Goal: Task Accomplishment & Management: Complete application form

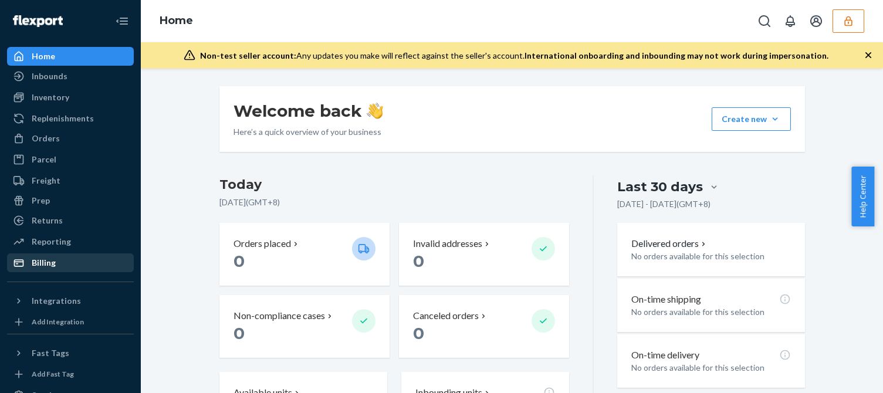
click at [52, 264] on div "Billing" at bounding box center [44, 263] width 24 height 12
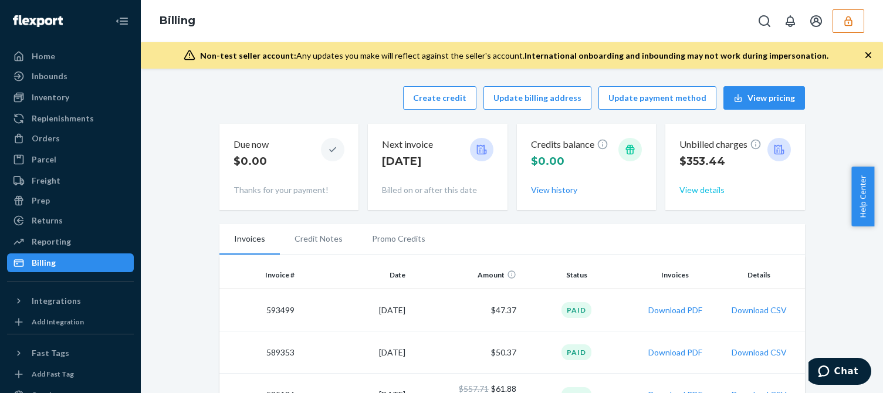
click at [691, 186] on button "View details" at bounding box center [702, 190] width 45 height 12
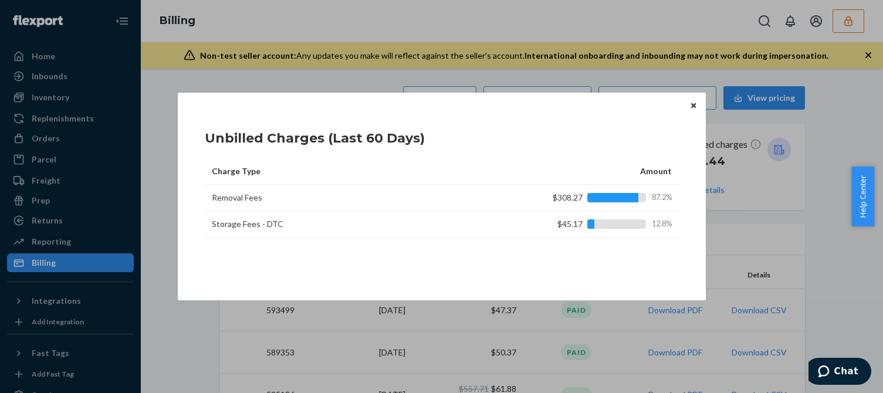
click at [583, 260] on div "Charge Type Amount Removal Fees $308.27 87.2% Storage Fees - DTC $45.17 12.8%" at bounding box center [442, 216] width 474 height 117
click at [694, 107] on icon "Close" at bounding box center [693, 105] width 5 height 7
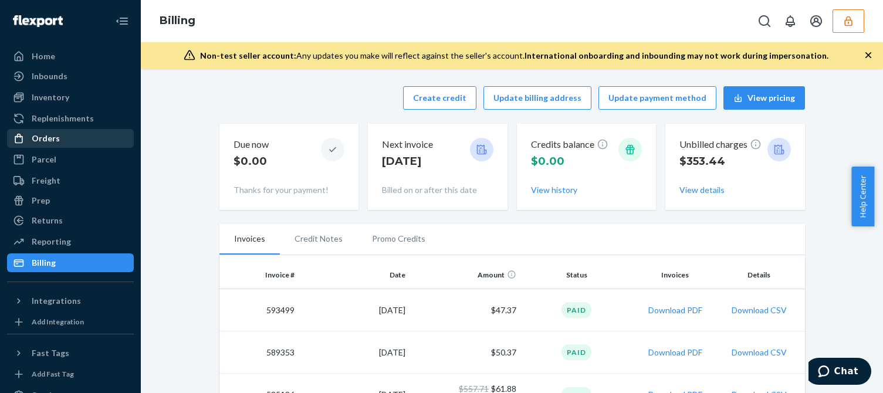
drag, startPoint x: 41, startPoint y: 137, endPoint x: 71, endPoint y: 138, distance: 30.0
click at [41, 137] on div "Orders" at bounding box center [46, 139] width 28 height 12
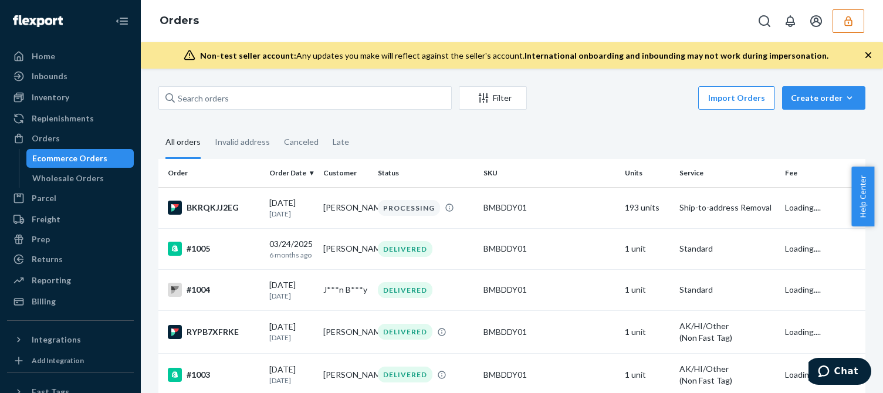
click at [582, 126] on div "Filter Import Orders Create order Ecommerce order Removal order All orders Inva…" at bounding box center [512, 315] width 725 height 458
click at [585, 93] on div "Import Orders Create order Ecommerce order Removal order" at bounding box center [700, 99] width 332 height 26
click at [53, 305] on div "Billing" at bounding box center [44, 302] width 24 height 12
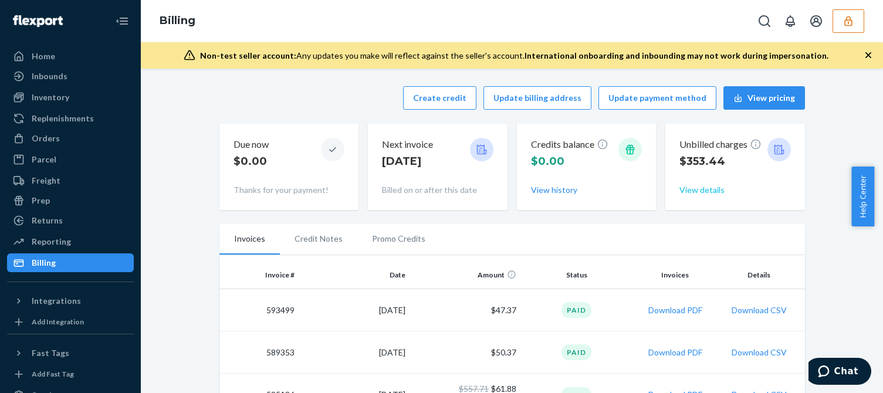
click at [698, 192] on button "View details" at bounding box center [702, 190] width 45 height 12
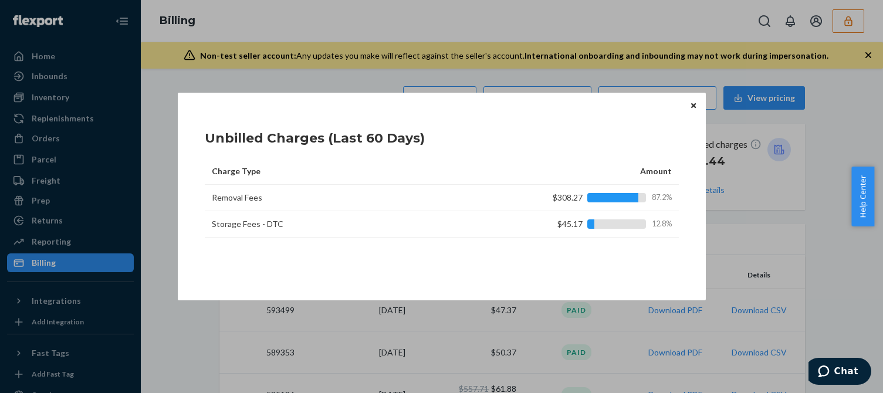
click at [54, 120] on div "Unbilled Charges (Last 60 Days) Charge Type Amount Removal Fees $308.27 87.2% S…" at bounding box center [441, 196] width 883 height 393
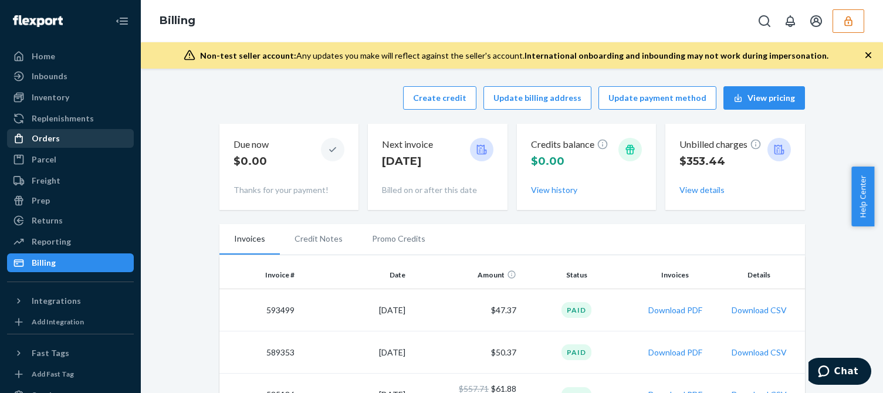
click at [51, 139] on div "Orders" at bounding box center [46, 139] width 28 height 12
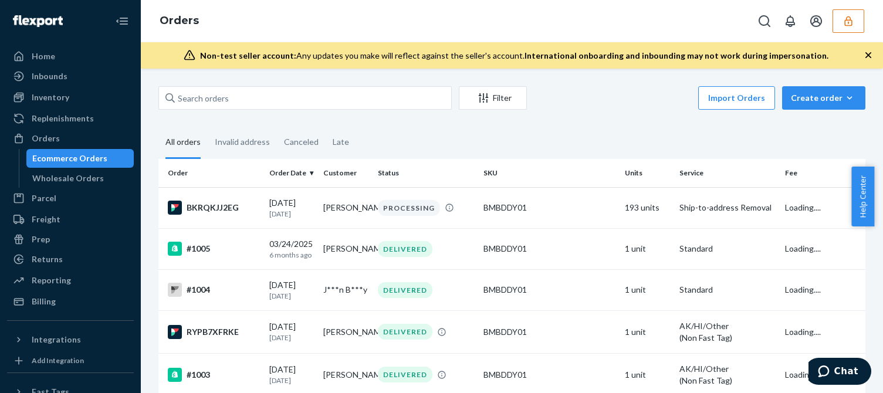
click at [647, 132] on fieldset "All orders Invalid address Canceled Late" at bounding box center [511, 143] width 707 height 32
click at [299, 213] on p "[DATE]" at bounding box center [291, 214] width 45 height 10
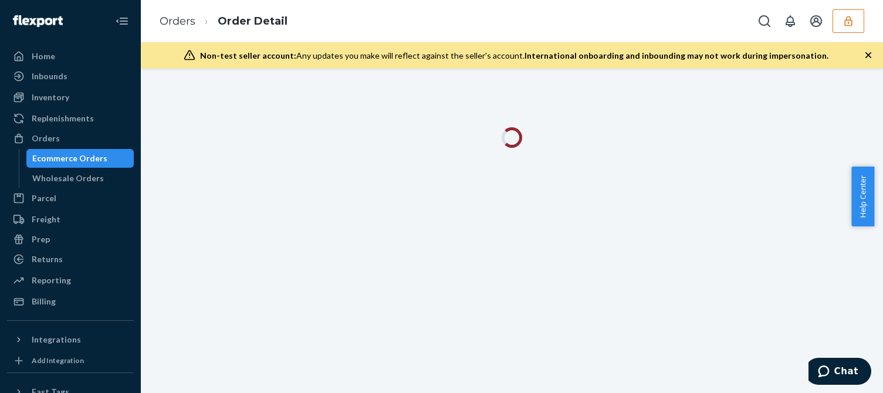
click at [870, 55] on icon "button" at bounding box center [869, 55] width 6 height 6
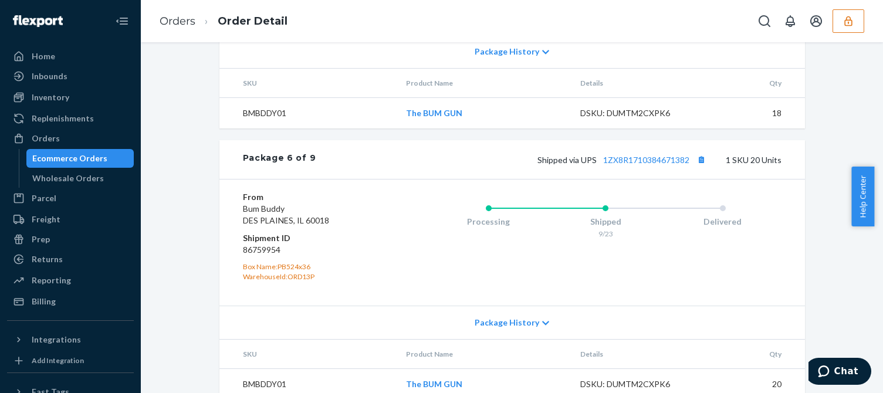
scroll to position [1702, 0]
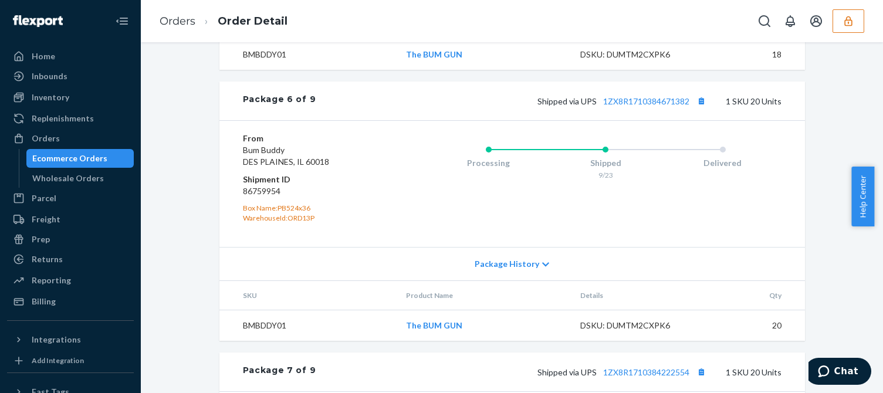
click at [42, 303] on div "Billing" at bounding box center [44, 302] width 24 height 12
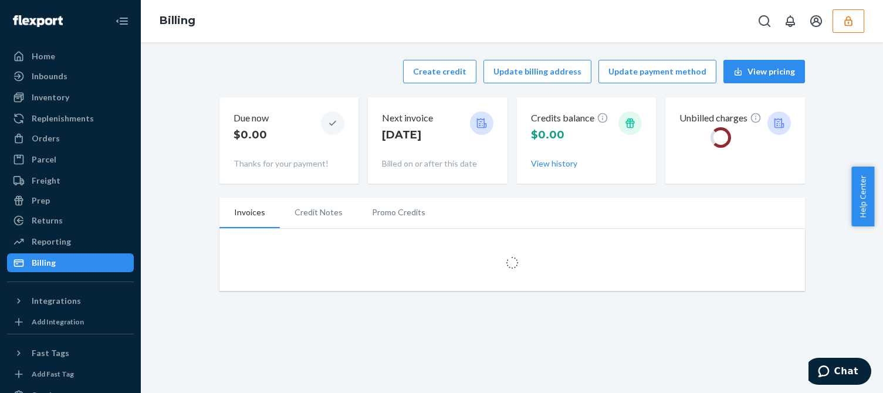
click at [276, 72] on div "Create credit Update billing address Update payment method View pricing" at bounding box center [512, 71] width 586 height 23
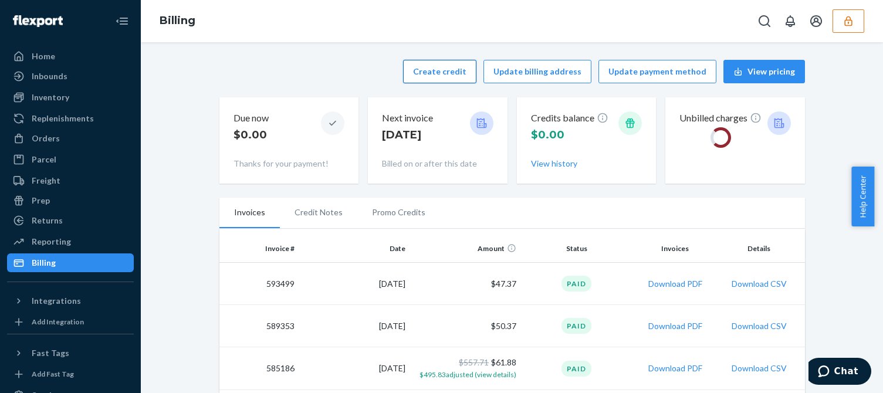
click at [448, 70] on button "Create credit" at bounding box center [439, 71] width 73 height 23
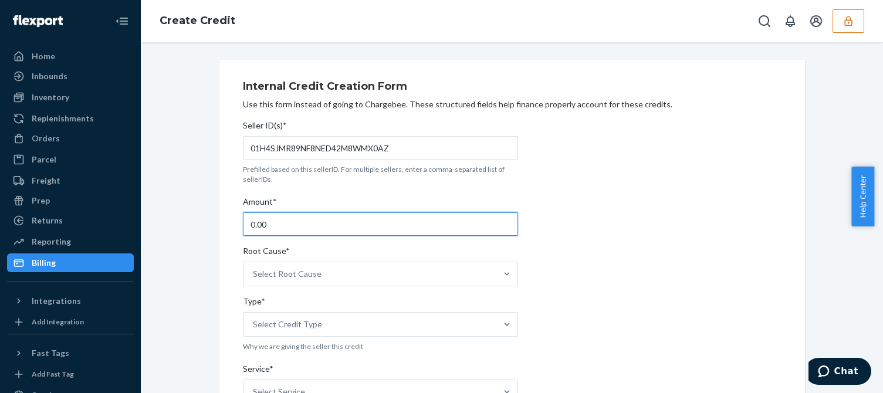
click at [304, 227] on input "0.00" at bounding box center [380, 223] width 275 height 23
click at [304, 225] on input "0.00" at bounding box center [380, 223] width 275 height 23
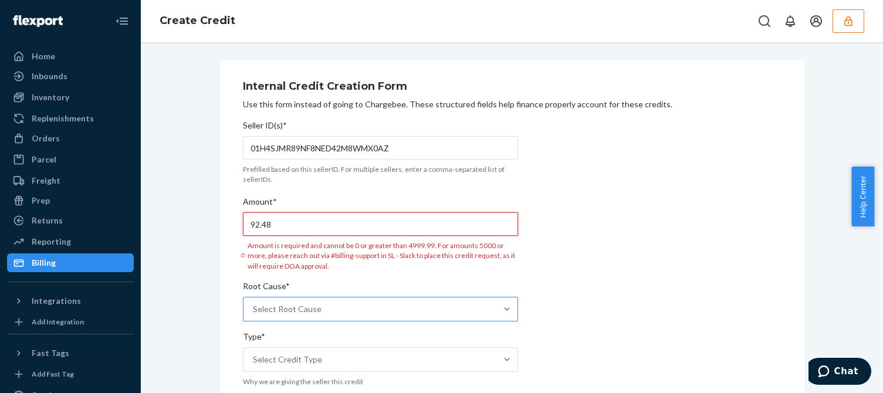
type input "92.48"
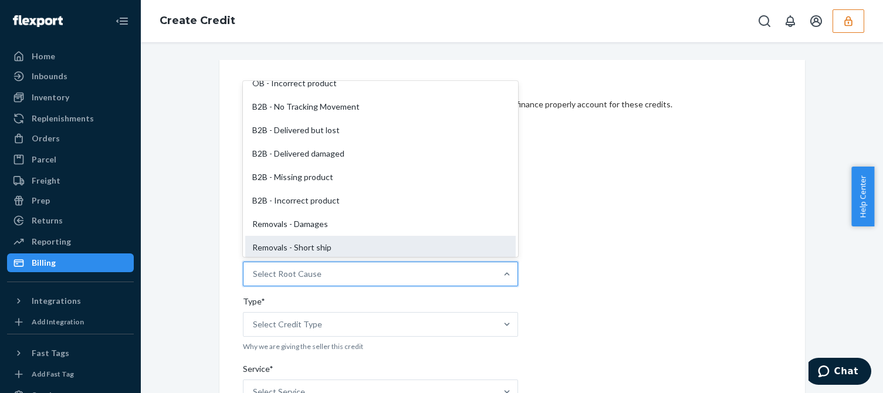
scroll to position [509, 0]
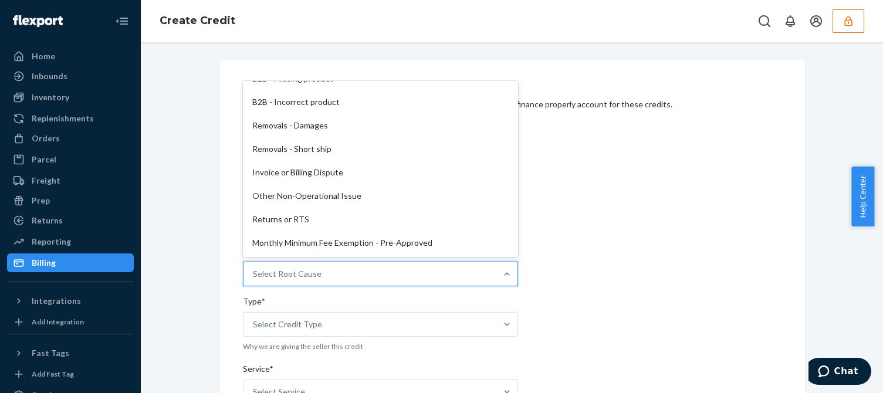
click at [328, 241] on div "Monthly Minimum Fee Exemption - Pre-Approved" at bounding box center [380, 242] width 271 height 23
click at [254, 268] on input "Root Cause* option Monthly Minimum Fee Exemption - Pre-Approved focused, 29 of …" at bounding box center [253, 274] width 1 height 12
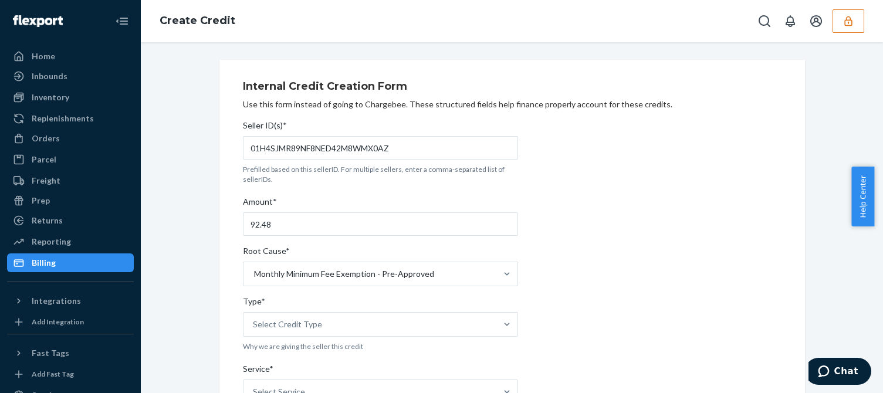
drag, startPoint x: 682, startPoint y: 261, endPoint x: 673, endPoint y: 262, distance: 8.8
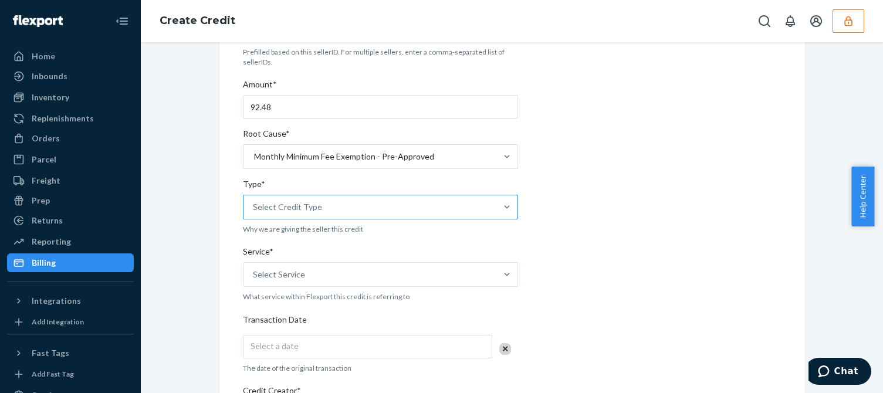
click at [323, 215] on div "Select Credit Type" at bounding box center [370, 206] width 253 height 23
click at [254, 213] on input "Type* Select Credit Type" at bounding box center [253, 207] width 1 height 12
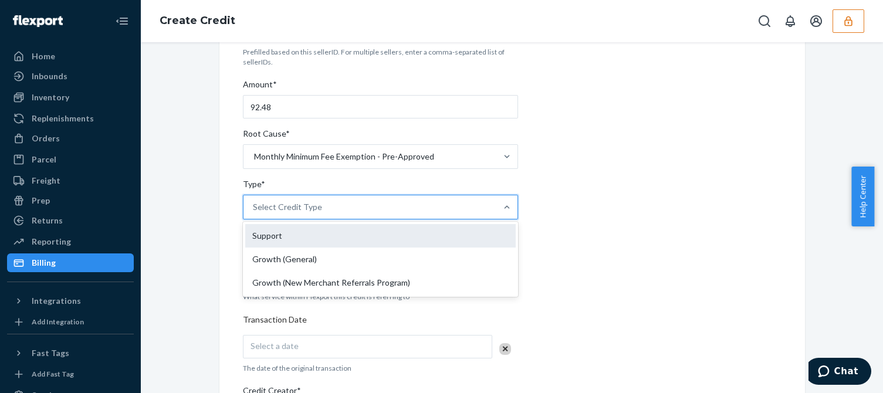
click at [264, 233] on div "Support" at bounding box center [380, 235] width 271 height 23
click at [254, 213] on input "Type* option Support focused, 1 of 3. 3 results available. Use Up and Down to c…" at bounding box center [253, 207] width 1 height 12
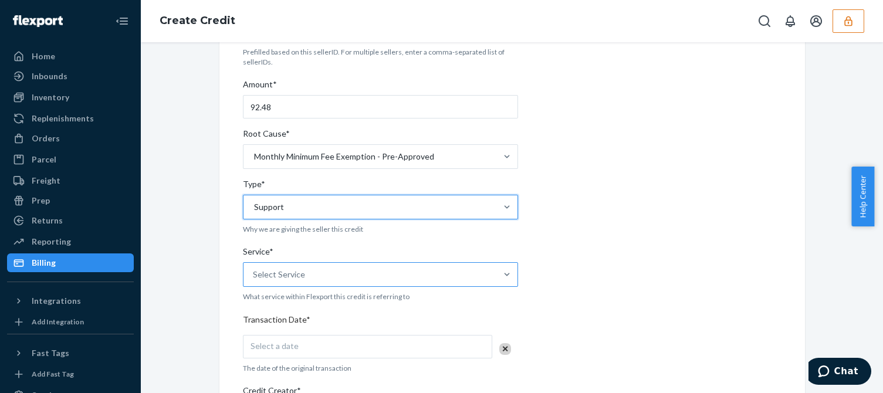
click at [272, 273] on div "Select Service" at bounding box center [279, 275] width 52 height 12
click at [254, 273] on input "Service* Select Service" at bounding box center [253, 275] width 1 height 12
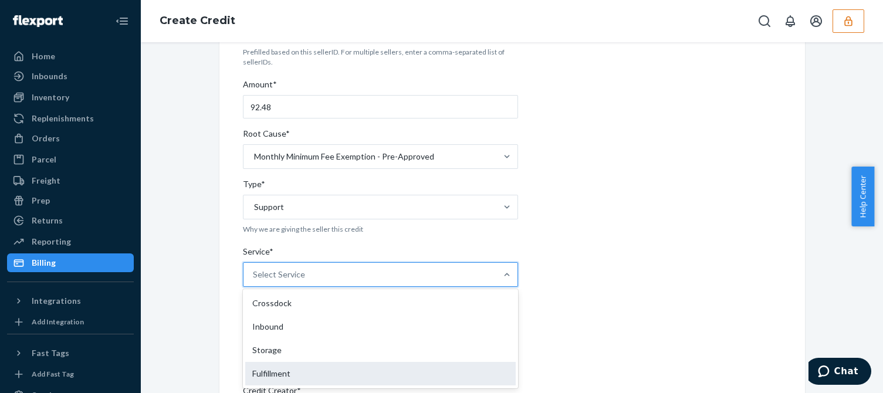
click at [257, 373] on div "Fulfillment" at bounding box center [380, 373] width 271 height 23
click at [254, 281] on input "Service* option Fulfillment focused, 4 of 10. 10 results available. Use Up and …" at bounding box center [253, 275] width 1 height 12
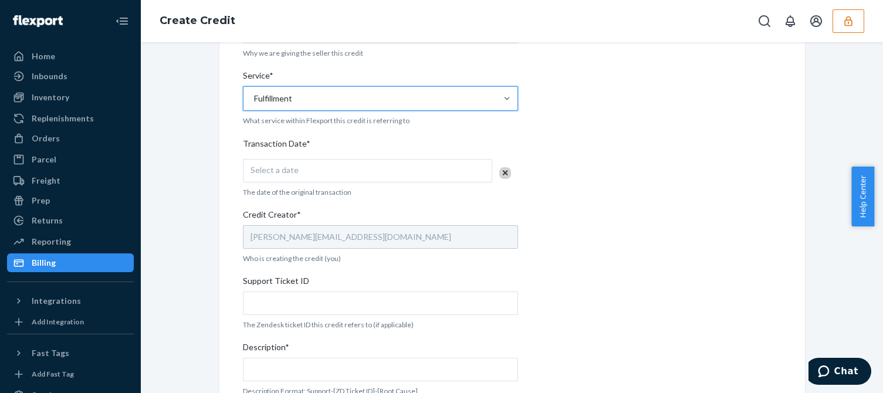
scroll to position [352, 0]
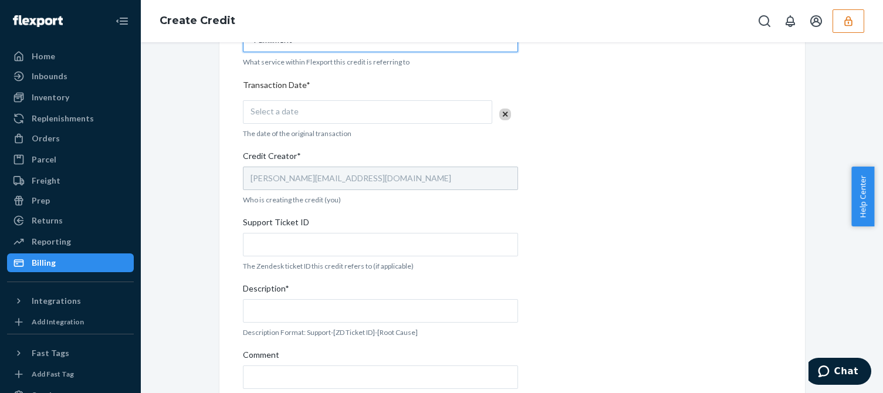
click at [333, 113] on div "Select a date" at bounding box center [367, 111] width 249 height 23
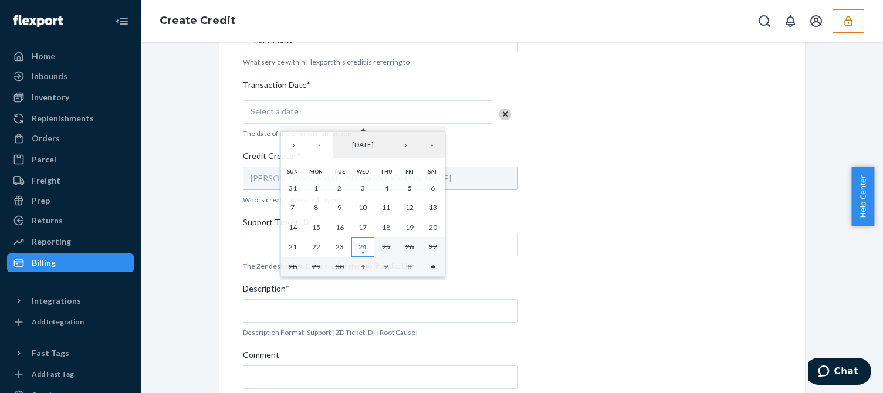
click at [364, 246] on abbr "24" at bounding box center [363, 246] width 8 height 9
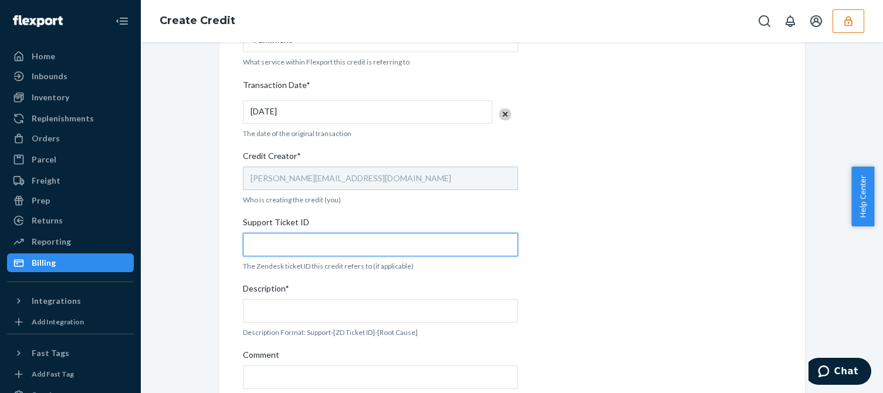
click at [269, 250] on input "Support Ticket ID" at bounding box center [380, 244] width 275 height 23
paste input "823792"
type input "823792"
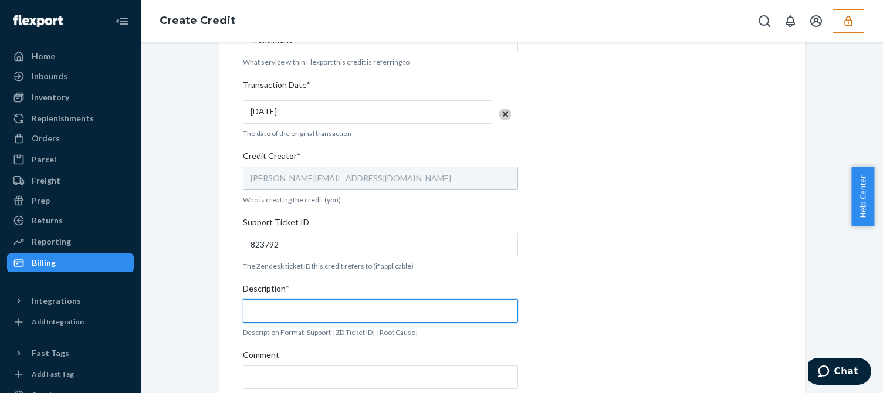
click at [269, 300] on input "Description*" at bounding box center [380, 310] width 275 height 23
paste input "823792"
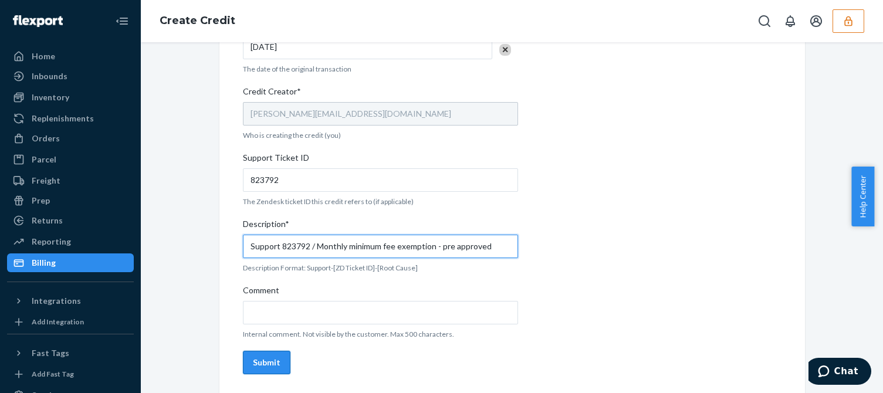
type input "Support 823792 / Monthly minimum fee exemption - pre approved"
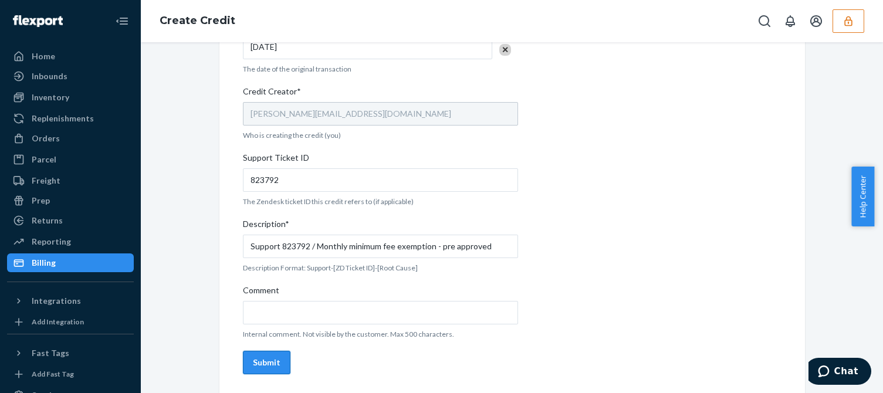
click at [263, 369] on div "Submit" at bounding box center [267, 363] width 28 height 12
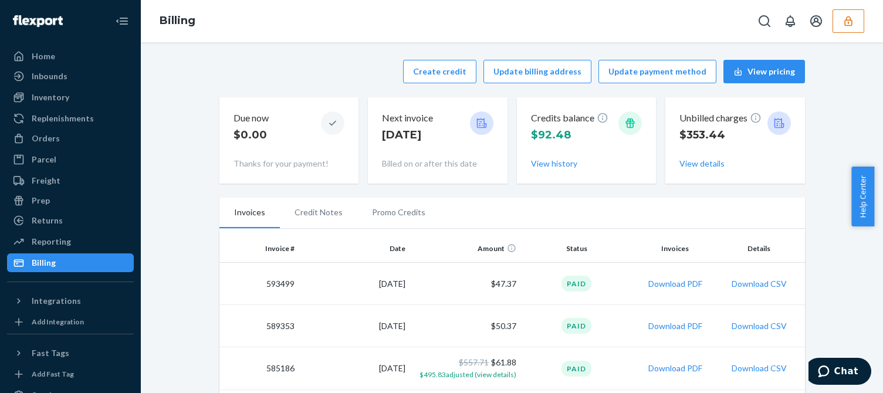
click at [548, 161] on button "View history" at bounding box center [554, 164] width 46 height 12
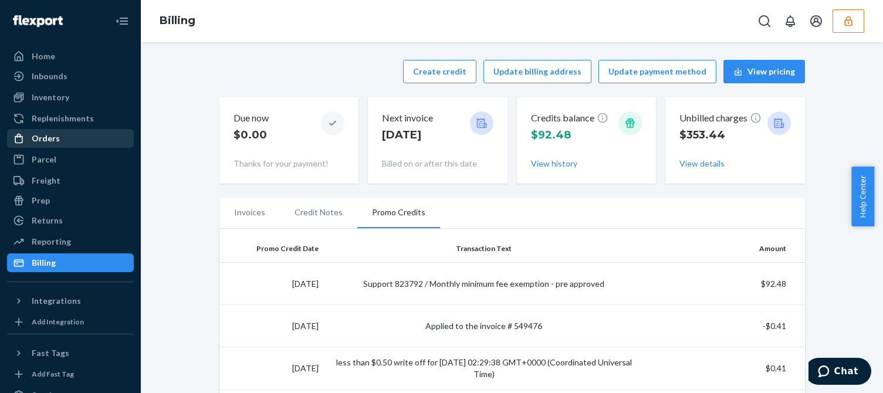
drag, startPoint x: 50, startPoint y: 138, endPoint x: 60, endPoint y: 137, distance: 10.0
click at [50, 138] on div "Orders" at bounding box center [46, 139] width 28 height 12
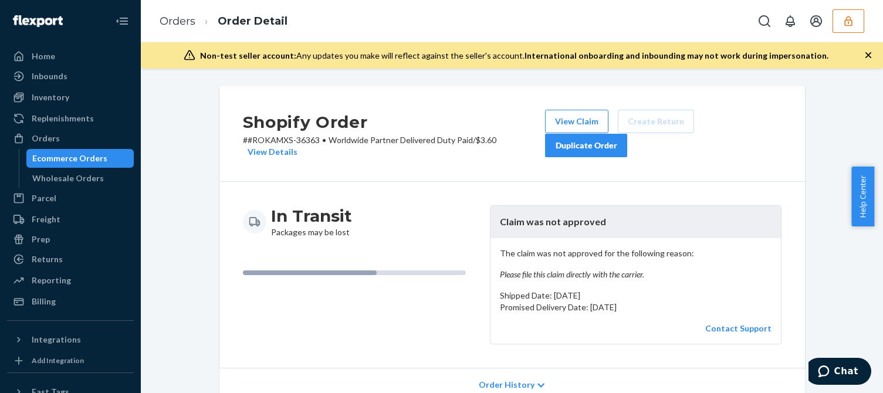
click at [584, 275] on em "Please file this claim directly with the carrier." at bounding box center [636, 275] width 272 height 12
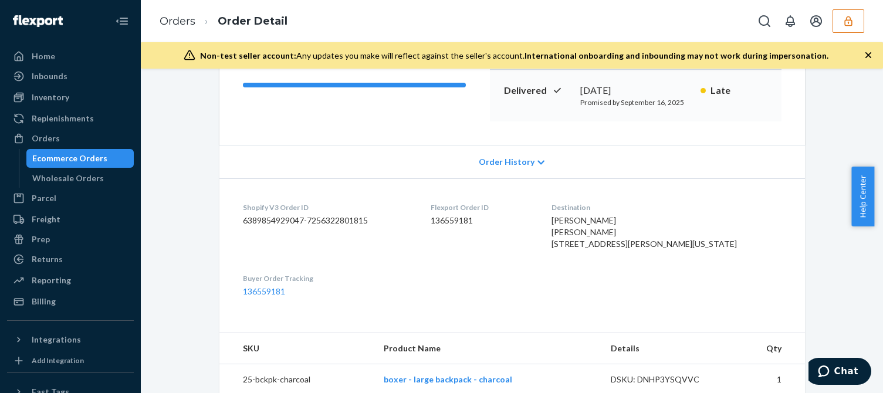
scroll to position [411, 0]
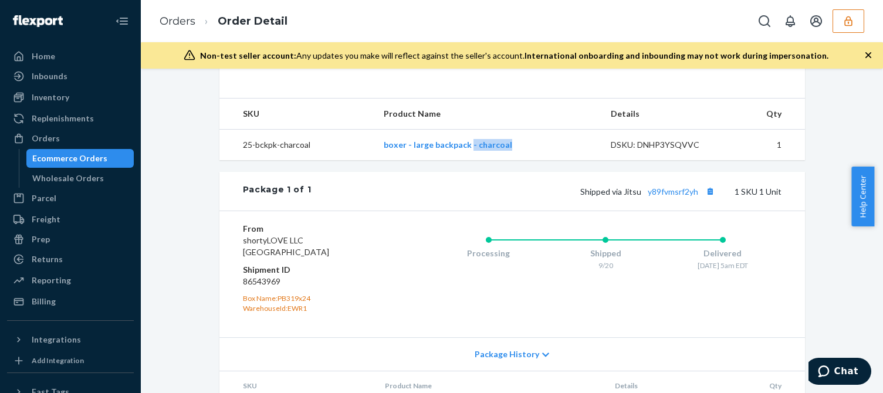
drag, startPoint x: 532, startPoint y: 165, endPoint x: 332, endPoint y: 165, distance: 200.7
click at [332, 161] on tr "25-bckpk-charcoal boxer - large backpack - charcoal DSKU: DNHP3YSQVVC 1" at bounding box center [512, 145] width 586 height 31
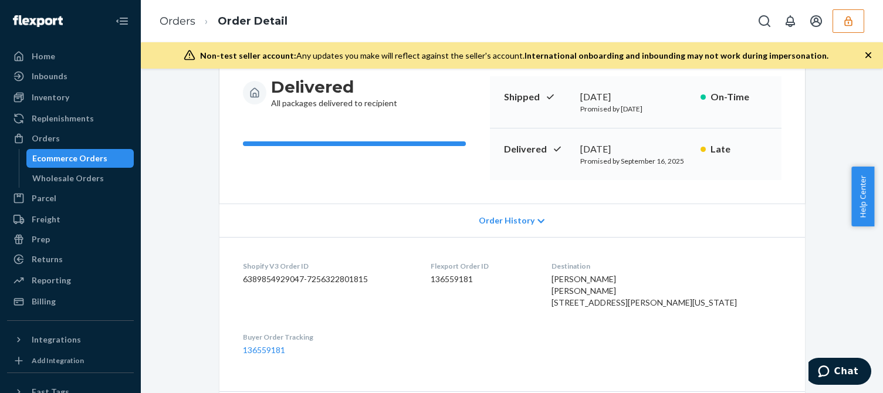
scroll to position [0, 0]
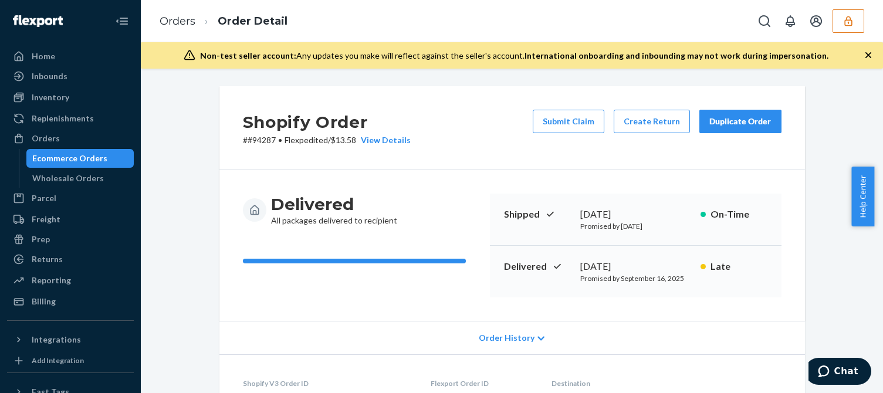
click at [495, 197] on div "Shipped September 12, 2025 Promised by September 12, 2025 On-Time" at bounding box center [636, 220] width 292 height 52
